Goal: Browse casually

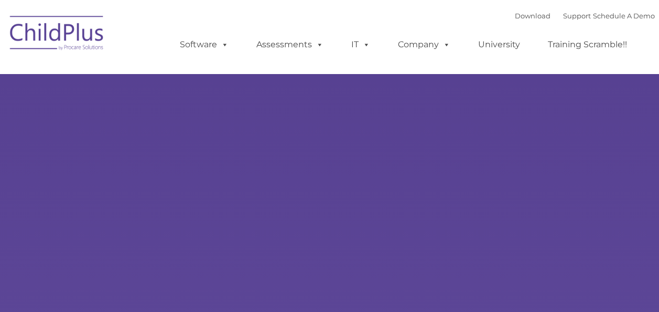
type input ""
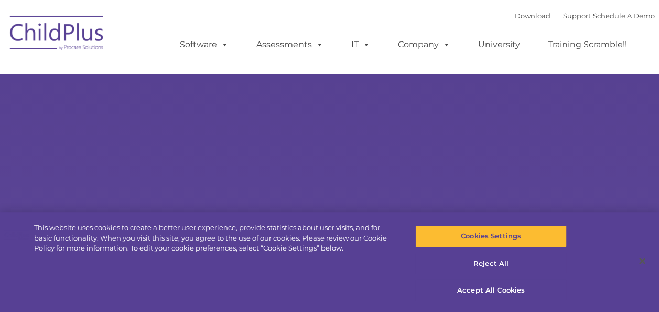
select select "MEDIUM"
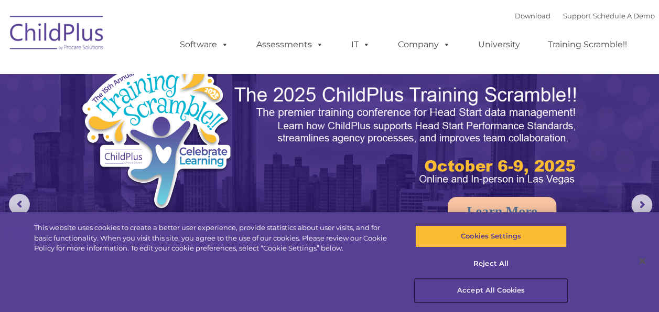
click at [474, 294] on button "Accept All Cookies" at bounding box center [491, 290] width 152 height 22
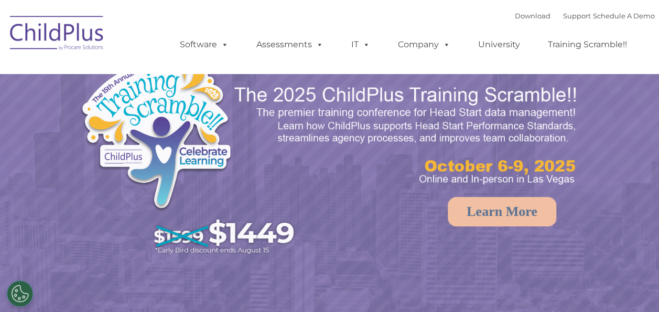
select select "MEDIUM"
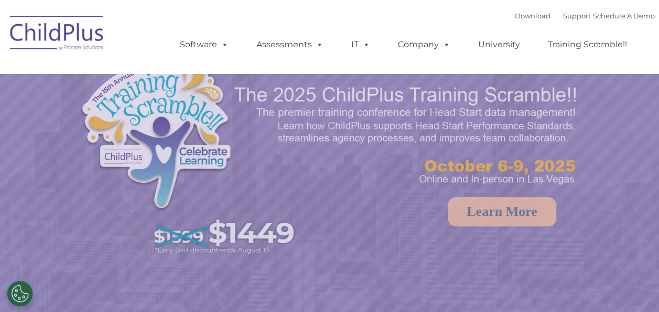
select select "MEDIUM"
